Goal: Task Accomplishment & Management: Manage account settings

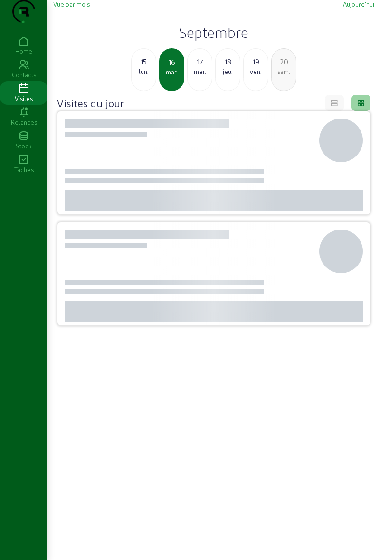
click at [144, 76] on div "lun." at bounding box center [143, 71] width 24 height 9
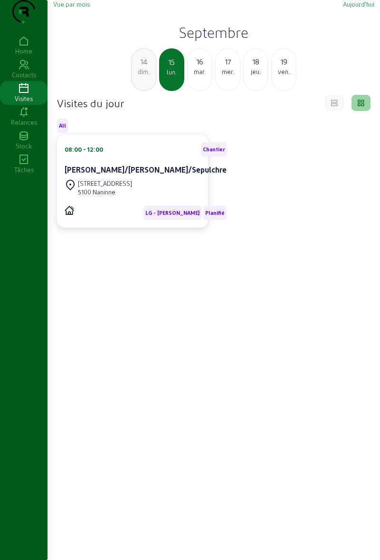
click at [148, 67] on div "14" at bounding box center [143, 61] width 24 height 11
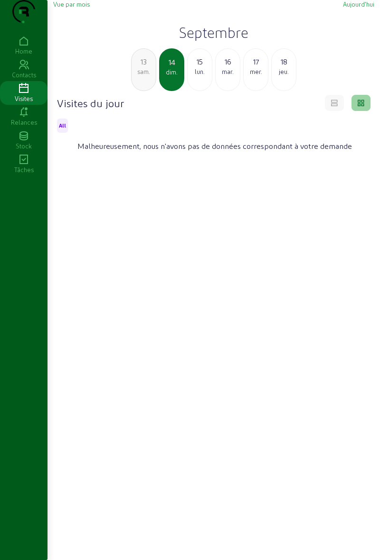
click at [145, 76] on div "sam." at bounding box center [143, 71] width 24 height 9
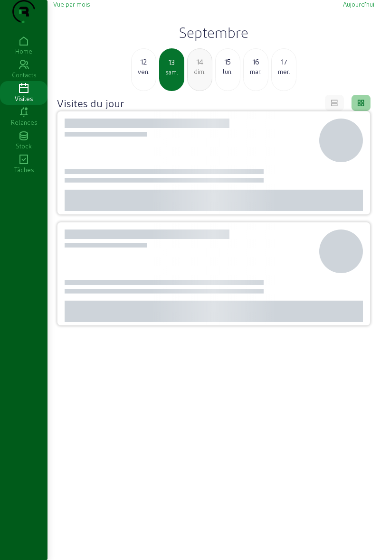
click at [148, 67] on div "12" at bounding box center [143, 61] width 24 height 11
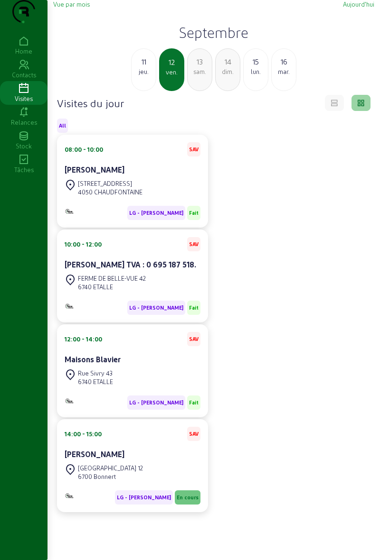
click at [177, 483] on div "[STREET_ADDRESS]" at bounding box center [133, 472] width 136 height 21
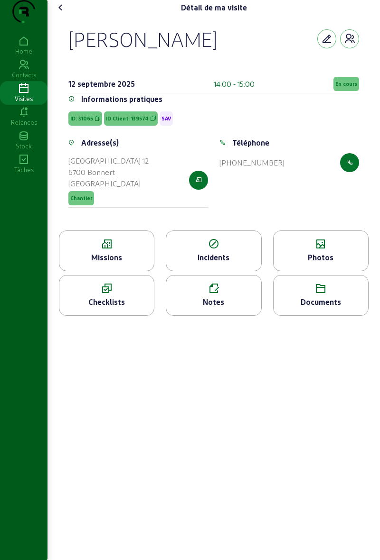
click at [346, 87] on span "En cours" at bounding box center [346, 84] width 22 height 7
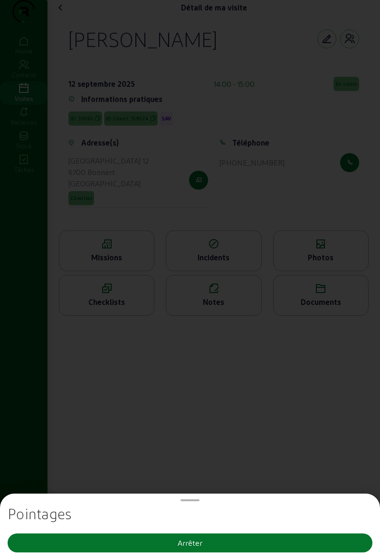
click at [229, 547] on button "Arrêter" at bounding box center [190, 543] width 364 height 19
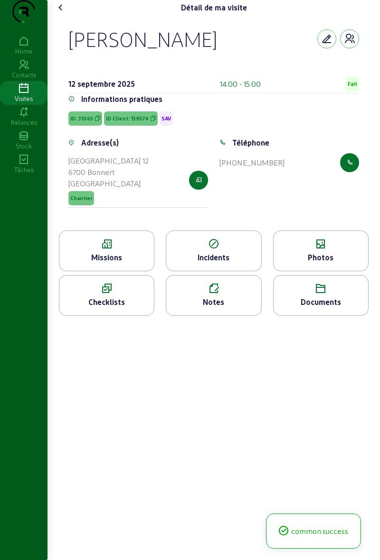
click at [336, 263] on div "Photos" at bounding box center [320, 257] width 94 height 11
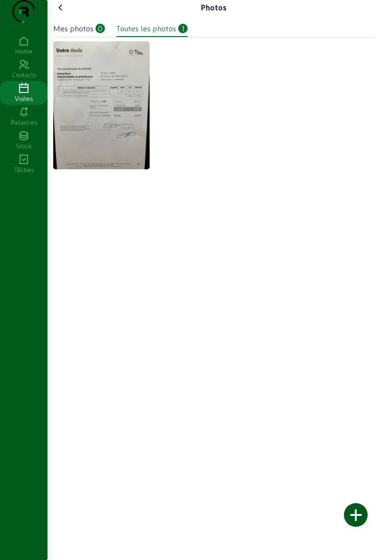
click at [361, 517] on div at bounding box center [356, 515] width 24 height 24
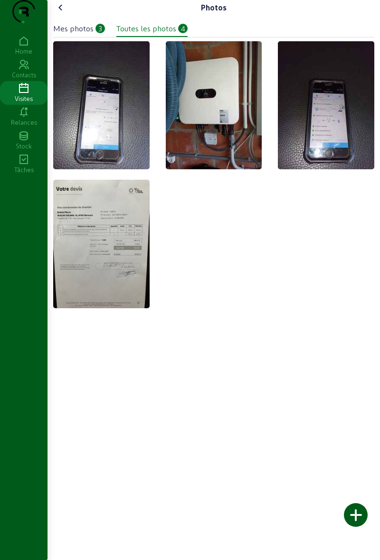
click at [65, 13] on icon at bounding box center [60, 7] width 11 height 11
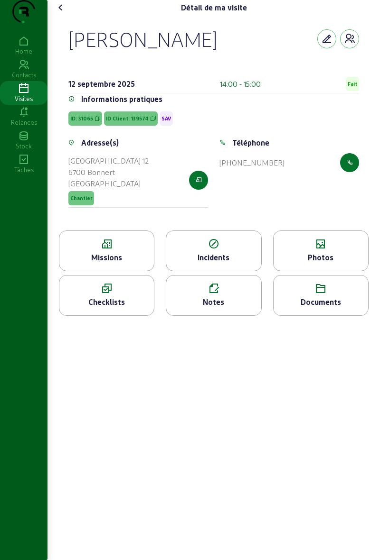
click at [239, 295] on icon at bounding box center [213, 288] width 94 height 11
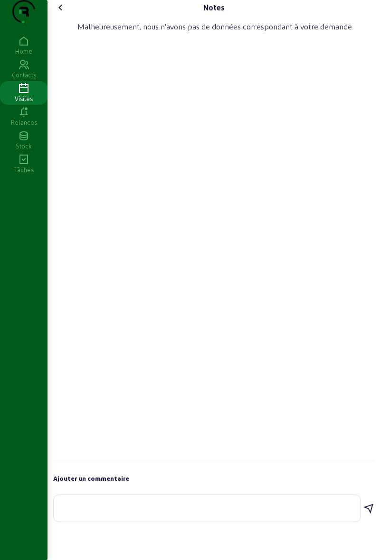
click at [301, 512] on textarea at bounding box center [206, 506] width 291 height 11
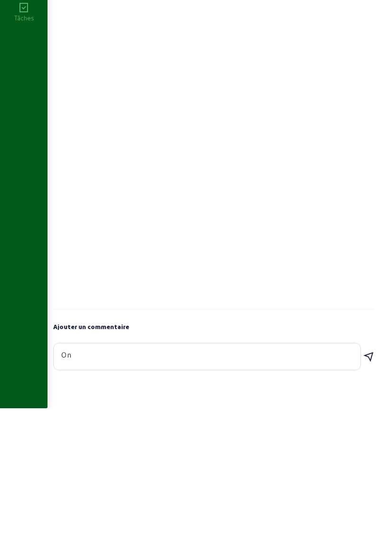
type textarea "O"
type textarea "Onduleur connecté à Internet et monitoring du client fait"
click at [366, 515] on icon at bounding box center [368, 508] width 11 height 11
